Goal: Entertainment & Leisure: Consume media (video, audio)

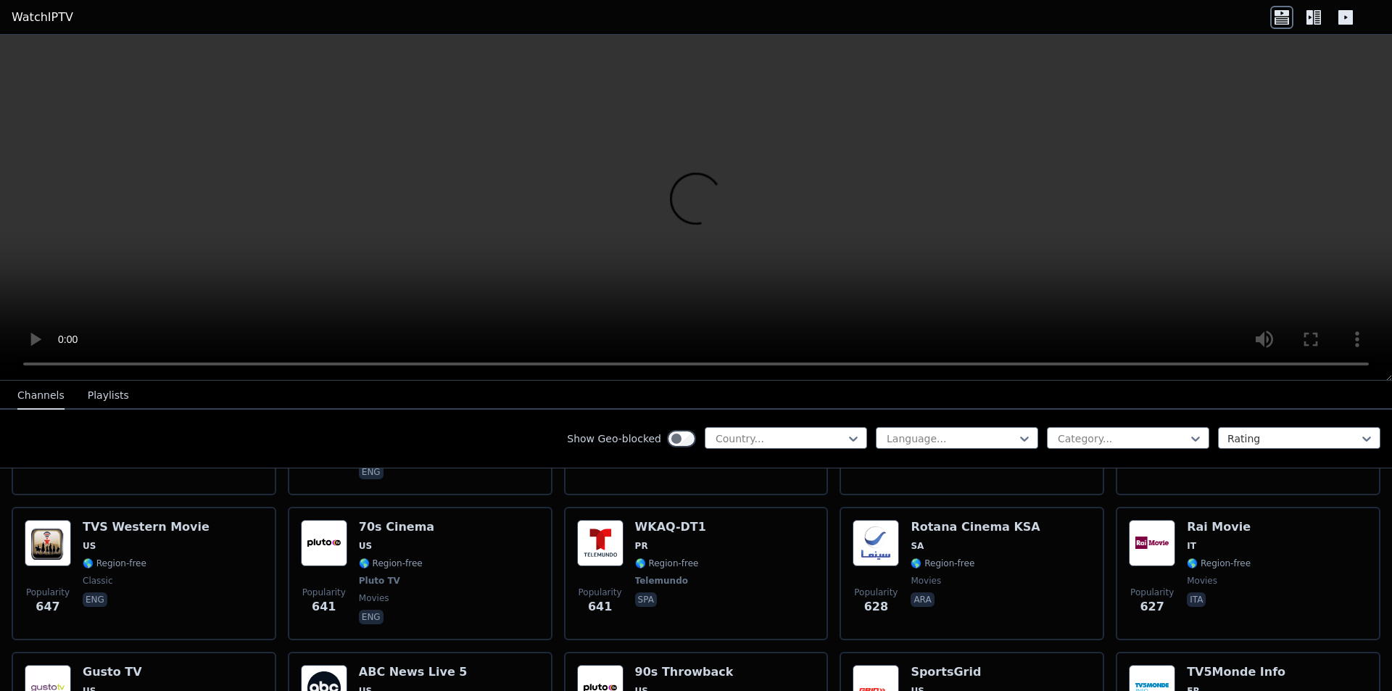
scroll to position [3335, 0]
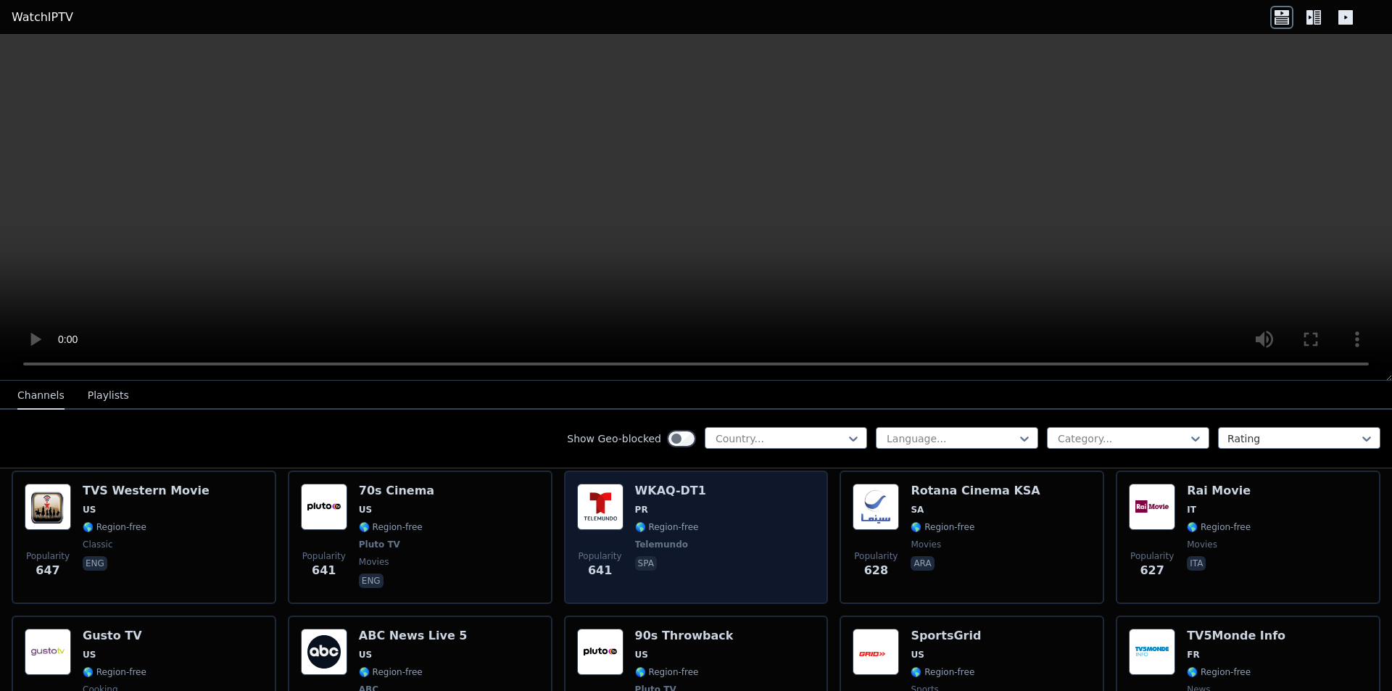
click at [692, 548] on div "Popularity 641 WKAQ-DT1 PR 🌎 Region-free Telemundo spa" at bounding box center [696, 537] width 239 height 107
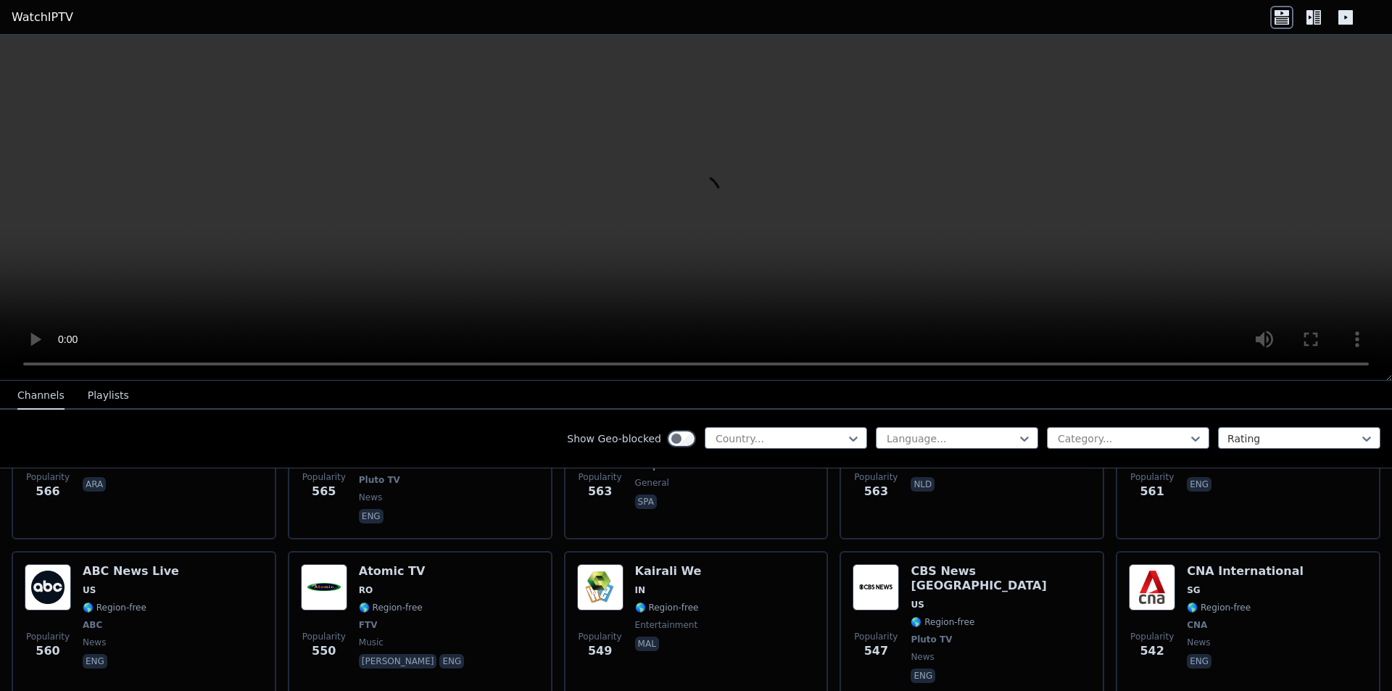
scroll to position [3915, 0]
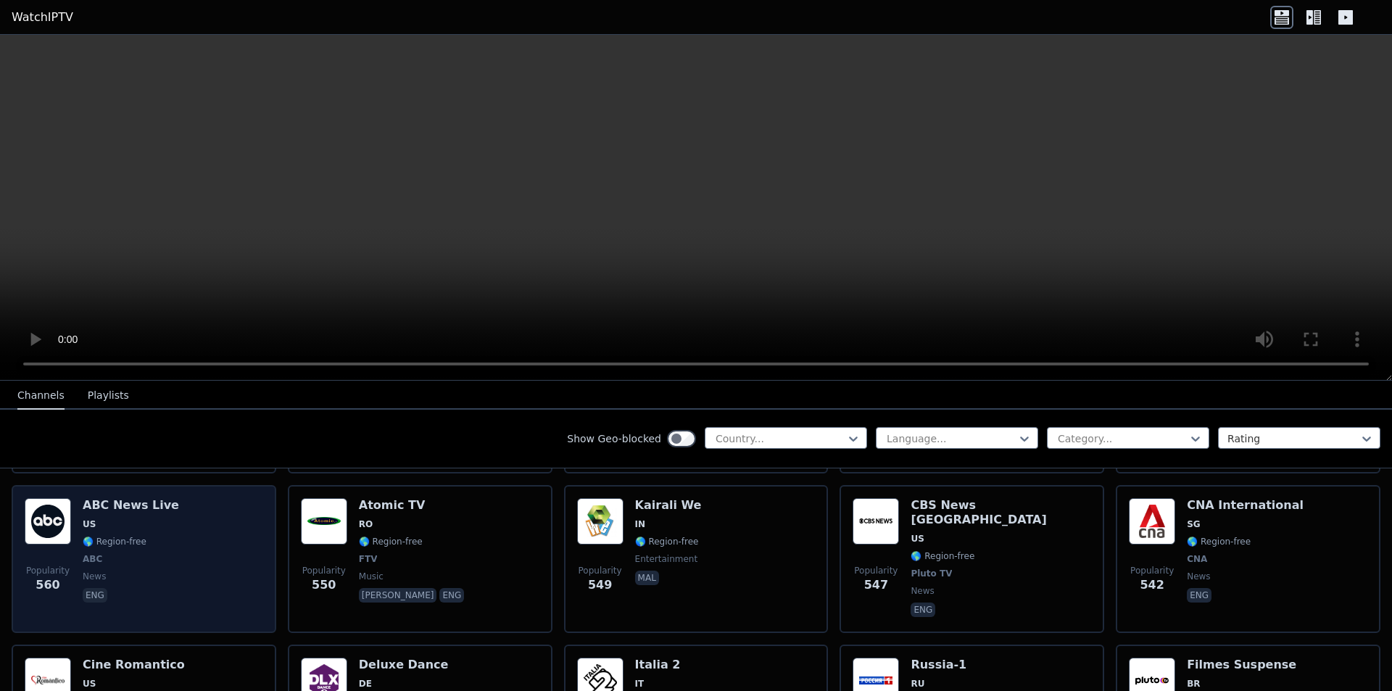
click at [165, 516] on div "Popularity 560 ABC News Live US 🌎 Region-free ABC news eng" at bounding box center [144, 559] width 239 height 122
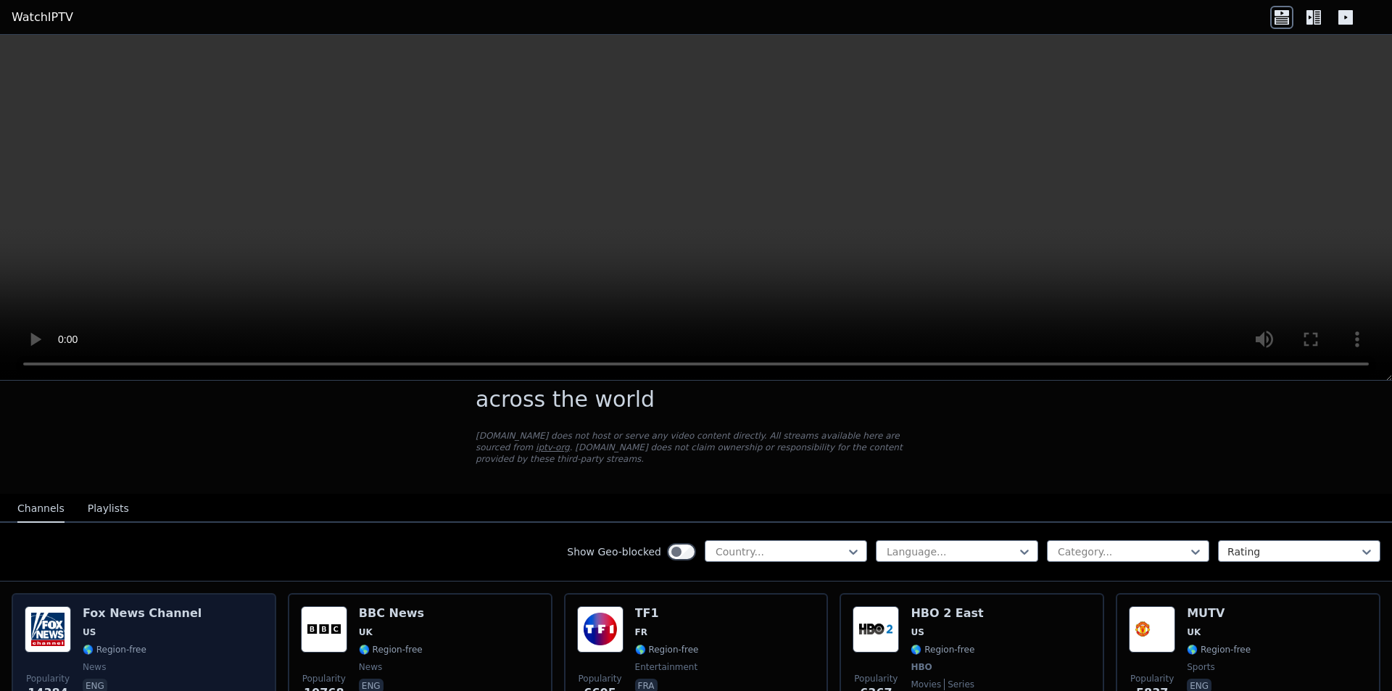
scroll to position [72, 0]
